Goal: Share content: Share content

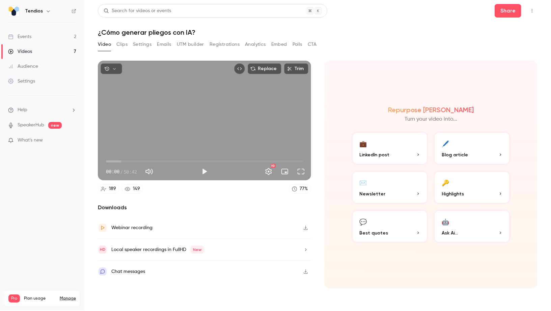
click at [45, 37] on link "Events 2" at bounding box center [42, 36] width 84 height 15
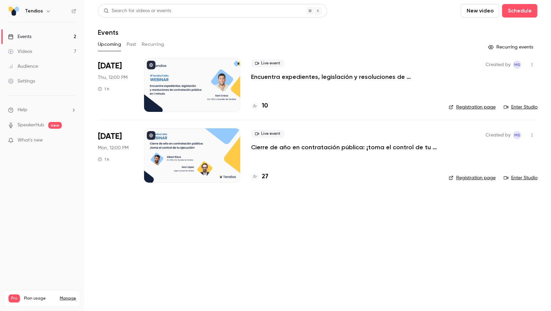
click at [46, 52] on link "Videos 7" at bounding box center [42, 51] width 84 height 15
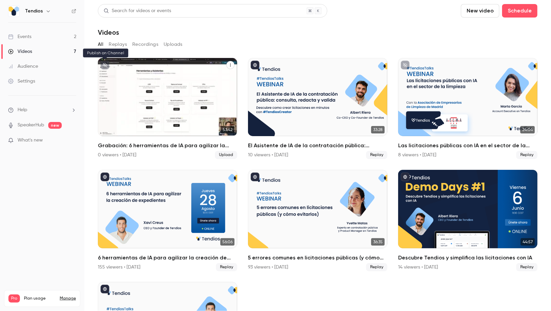
click at [105, 62] on button "unpublished" at bounding box center [105, 65] width 9 height 9
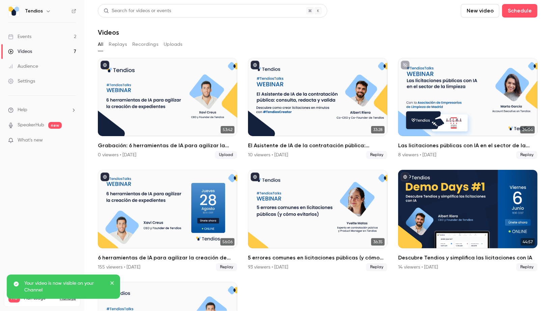
click at [47, 33] on link "Events 2" at bounding box center [42, 36] width 84 height 15
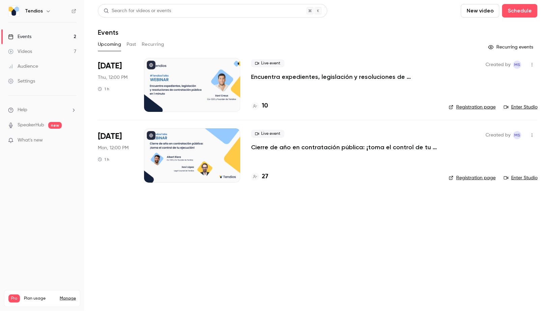
click at [64, 36] on link "Events 2" at bounding box center [42, 36] width 84 height 15
click at [64, 51] on link "Videos 7" at bounding box center [42, 51] width 84 height 15
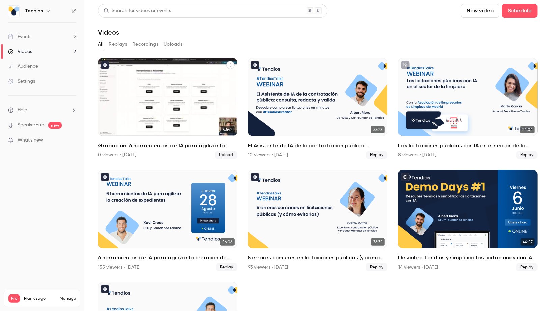
click at [227, 66] on button "Grabación: 6 herramientas de IA para agilizar la creación de expedientes" at bounding box center [230, 65] width 8 height 8
click at [223, 79] on div "Share" at bounding box center [203, 81] width 53 height 7
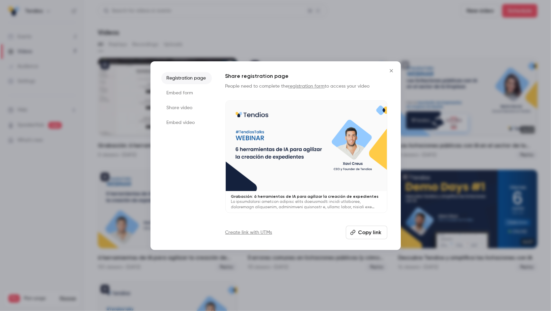
click at [124, 152] on div at bounding box center [275, 155] width 551 height 311
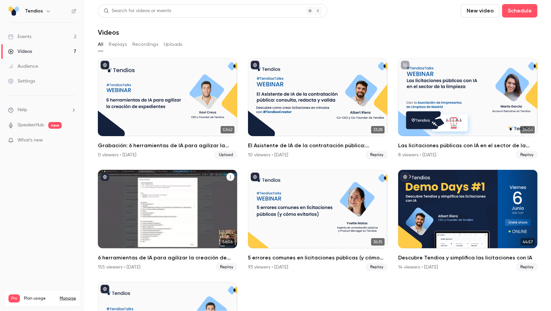
click at [231, 178] on icon "6 herramientas de IA para agilizar la creación de expedientes" at bounding box center [230, 177] width 4 height 4
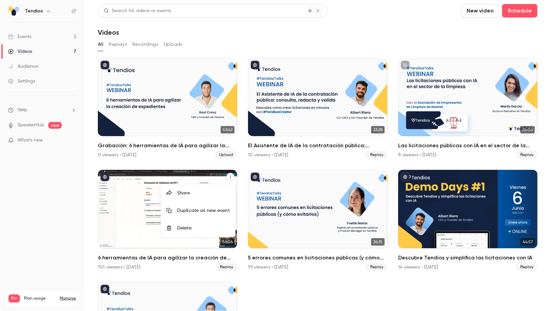
click at [206, 195] on div "Share" at bounding box center [203, 193] width 53 height 7
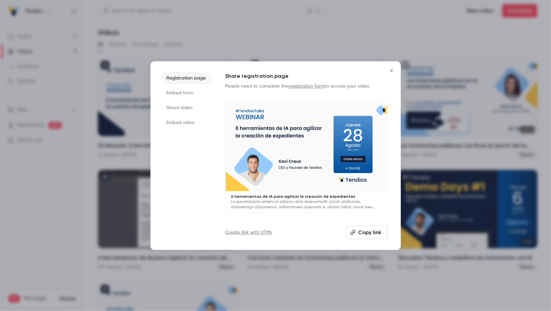
click at [193, 113] on li "Share video" at bounding box center [186, 108] width 51 height 12
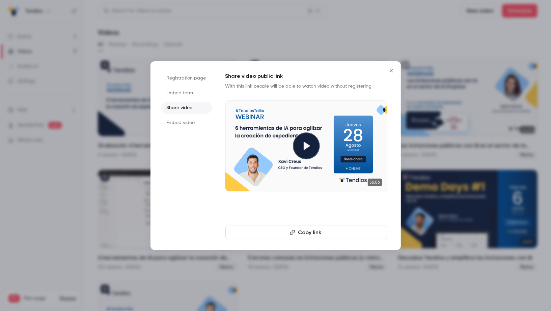
click at [284, 235] on button "Copy link" at bounding box center [306, 232] width 162 height 13
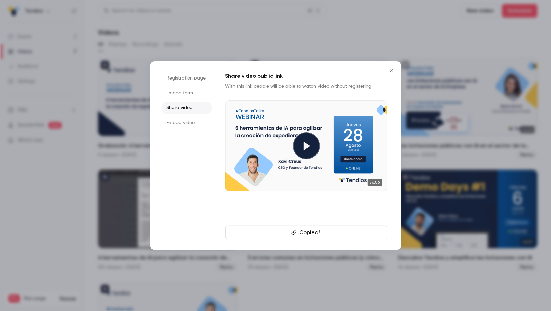
click at [393, 69] on icon "Close" at bounding box center [391, 70] width 8 height 5
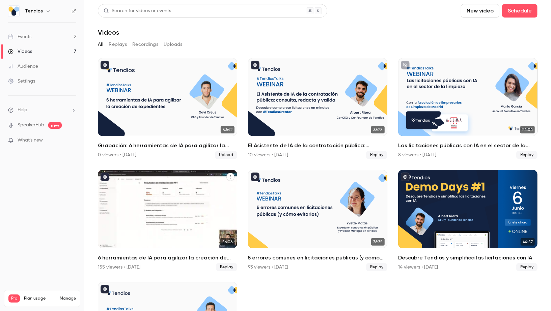
click at [230, 177] on icon "6 herramientas de IA para agilizar la creación de expedientes" at bounding box center [230, 177] width 1 height 3
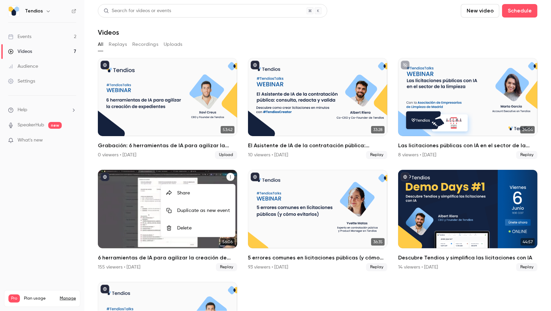
click at [206, 197] on li "Share" at bounding box center [198, 194] width 74 height 18
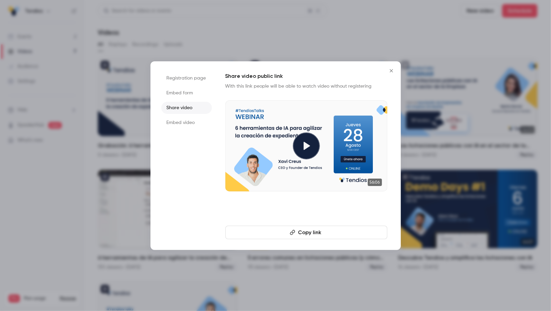
click at [283, 235] on button "Copy link" at bounding box center [306, 232] width 162 height 13
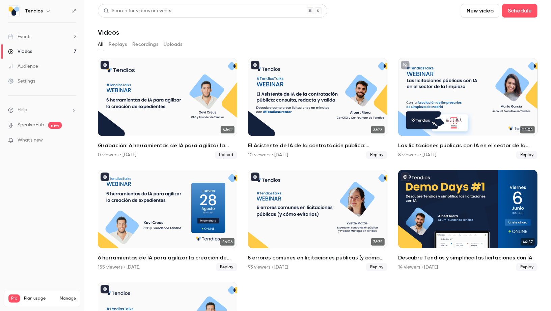
click at [34, 36] on link "Events 2" at bounding box center [42, 36] width 84 height 15
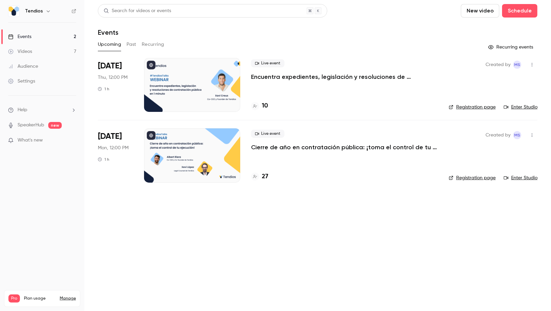
click at [34, 47] on link "Videos 7" at bounding box center [42, 51] width 84 height 15
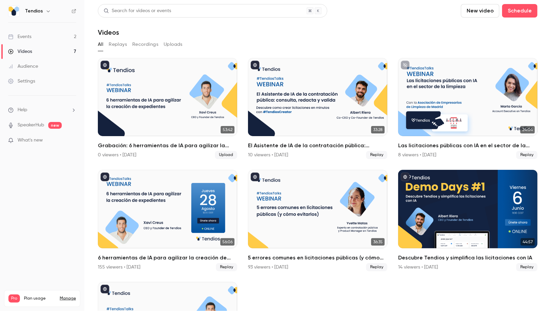
click at [51, 49] on link "Videos 7" at bounding box center [42, 51] width 84 height 15
